Goal: Register for event/course

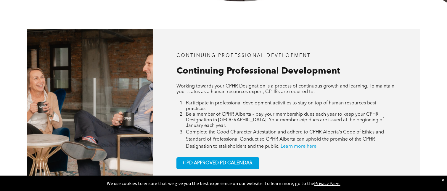
scroll to position [237, 0]
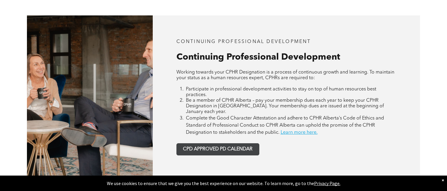
click at [235, 146] on span "CPD APPROVED PD CALENDAR" at bounding box center [218, 149] width 70 height 6
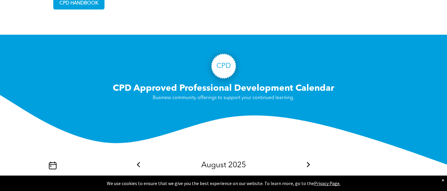
scroll to position [565, 0]
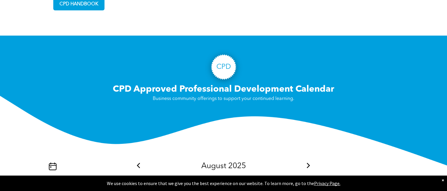
click at [309, 163] on icon at bounding box center [309, 165] width 8 height 5
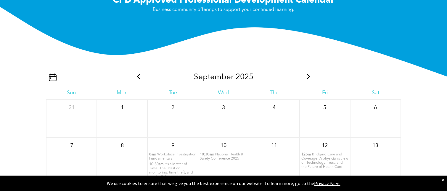
scroll to position [684, 0]
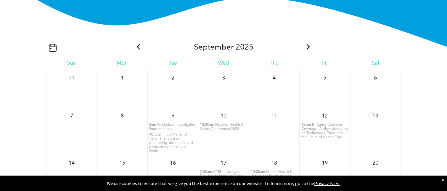
click at [181, 134] on p "10:30am It’s a Matter of Time: The latest on monitoring, time theft, and produc…" at bounding box center [172, 142] width 47 height 21
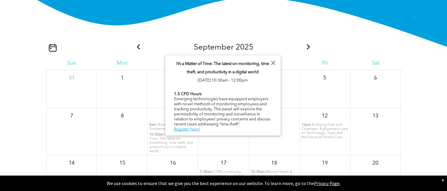
click at [203, 117] on div "1.5 CPD Hours Emerging technologies have equipped employers with novel methods …" at bounding box center [223, 111] width 98 height 41
click at [151, 123] on span "8am" at bounding box center [152, 125] width 7 height 4
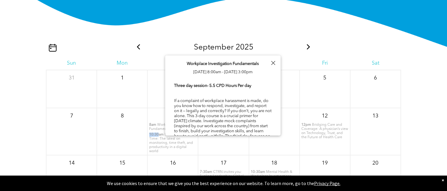
click at [158, 129] on div "8am Workplace Investigation Fundamentals 10:30am It’s a Matter of Time: The lat…" at bounding box center [173, 138] width 50 height 31
drag, startPoint x: 158, startPoint y: 129, endPoint x: 155, endPoint y: 120, distance: 9.3
click at [155, 123] on span "8am" at bounding box center [152, 125] width 7 height 4
click at [157, 132] on span "10:30am" at bounding box center [156, 134] width 15 height 4
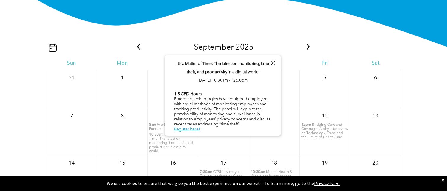
click at [183, 143] on span "It’s a Matter of Time: The latest on monitoring, time theft, and productivity i…" at bounding box center [171, 143] width 44 height 20
click at [195, 127] on link "Register here!" at bounding box center [187, 129] width 26 height 4
click at [274, 61] on div at bounding box center [273, 63] width 8 height 8
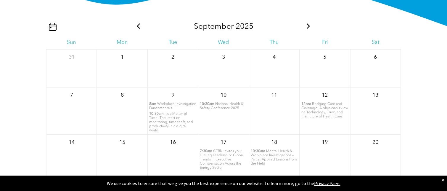
scroll to position [713, 0]
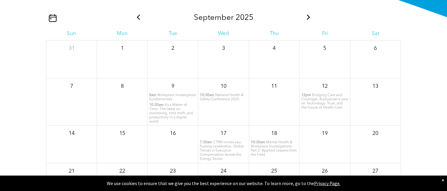
click at [190, 93] on span "Workplace Investigation Fundamentals" at bounding box center [172, 97] width 47 height 8
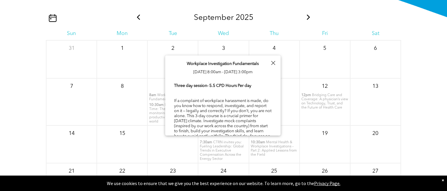
click at [206, 121] on div "Three day session- 5.5 CPD Hours Per day If a complaint of workplace harassment…" at bounding box center [223, 119] width 98 height 72
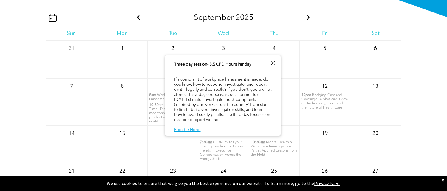
scroll to position [30, 0]
click at [191, 128] on link "Register Here!" at bounding box center [187, 130] width 27 height 4
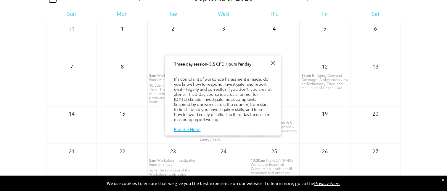
scroll to position [743, 0]
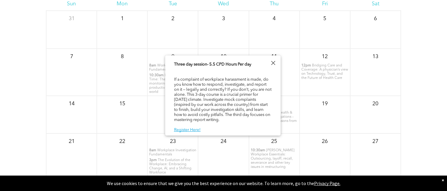
click at [273, 60] on div at bounding box center [273, 63] width 8 height 8
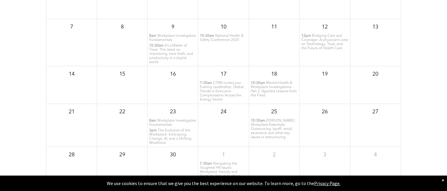
scroll to position [802, 0]
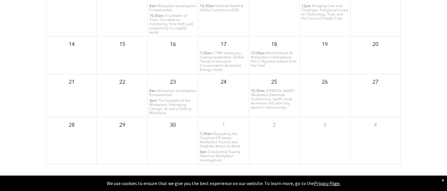
click at [229, 136] on span "Navigating the Toughest HR Issues: Workplace Toxicity and Disability Return-to-…" at bounding box center [220, 140] width 41 height 16
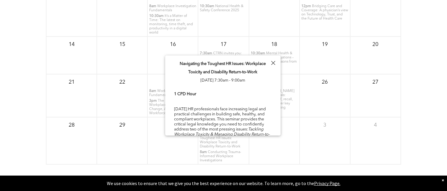
click at [272, 60] on div at bounding box center [273, 63] width 8 height 8
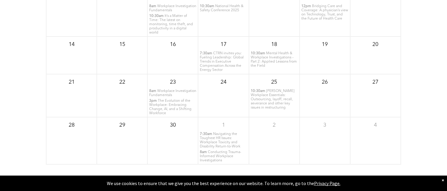
click at [228, 150] on span "Conducting Trauma-Informed Workplace Investigations" at bounding box center [220, 156] width 41 height 12
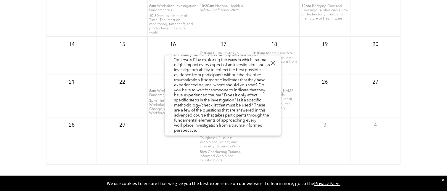
scroll to position [106, 0]
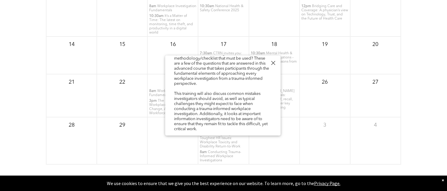
click at [190, 127] on div "5.5 CPD Hours Increasingly, organizations are looking for trauma-informed workp…" at bounding box center [223, 63] width 98 height 157
click at [194, 137] on link "Register here!" at bounding box center [187, 139] width 26 height 4
